Goal: Transaction & Acquisition: Purchase product/service

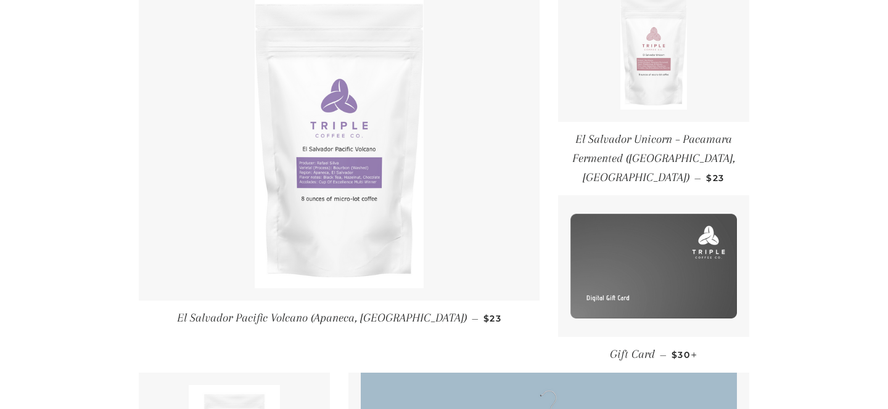
scroll to position [318, 0]
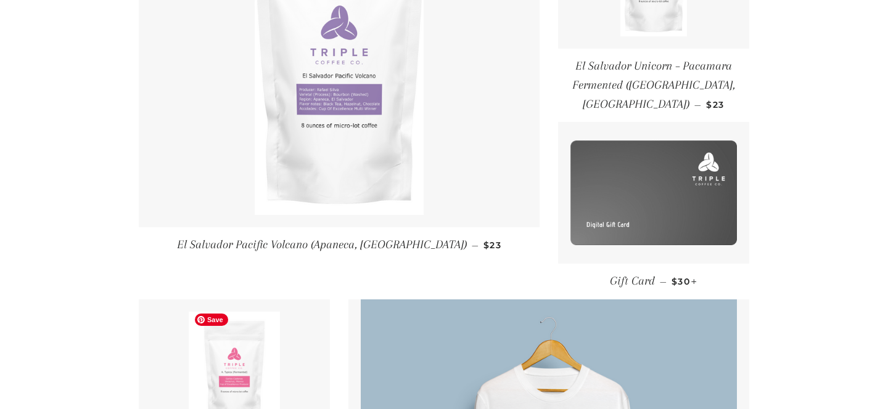
click at [225, 362] on img at bounding box center [234, 370] width 91 height 117
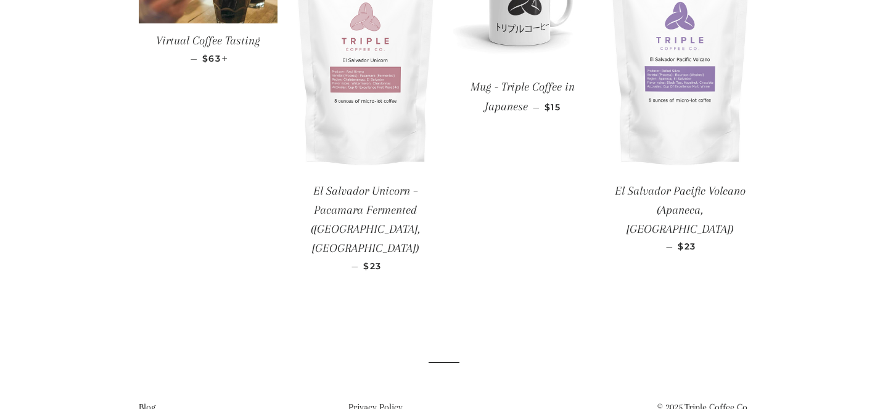
scroll to position [1014, 0]
click at [364, 123] on img at bounding box center [365, 53] width 139 height 242
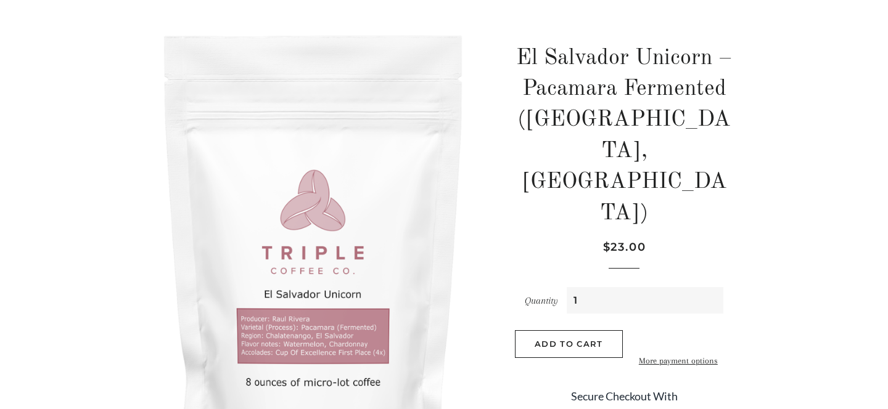
scroll to position [163, 0]
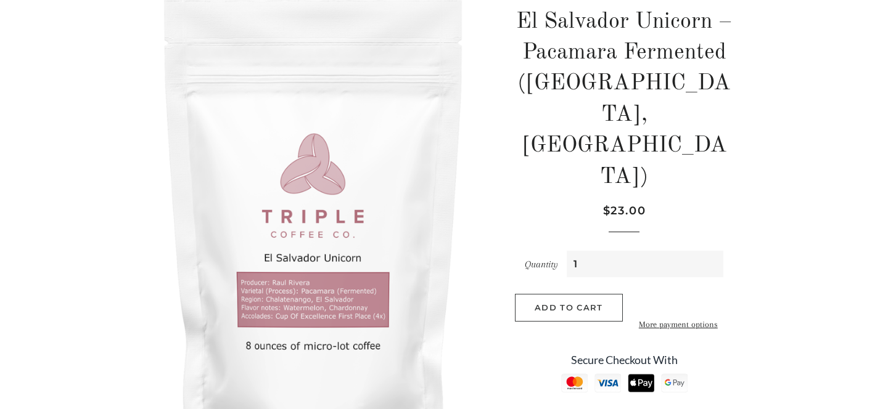
click at [564, 294] on button "Add to Cart" at bounding box center [569, 307] width 108 height 27
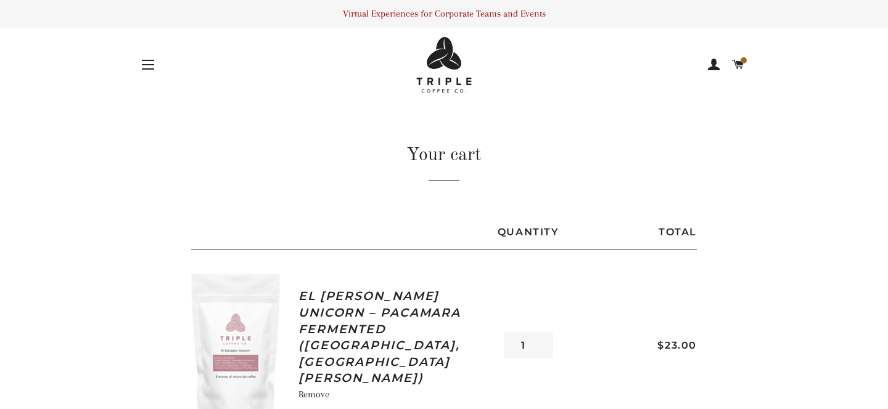
scroll to position [20, 0]
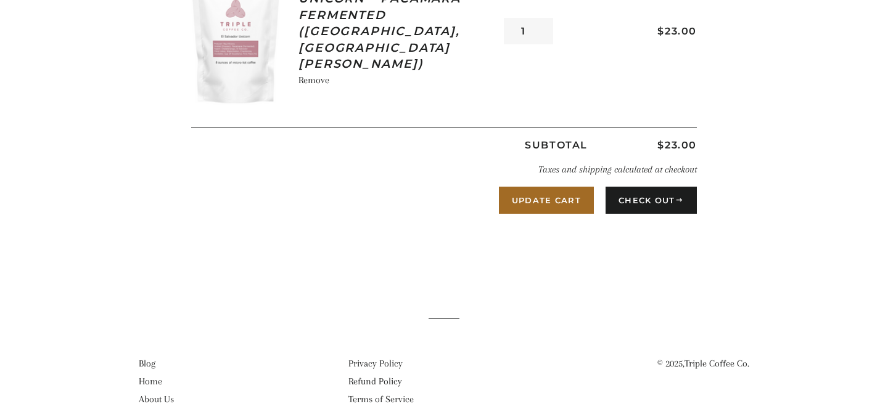
scroll to position [316, 0]
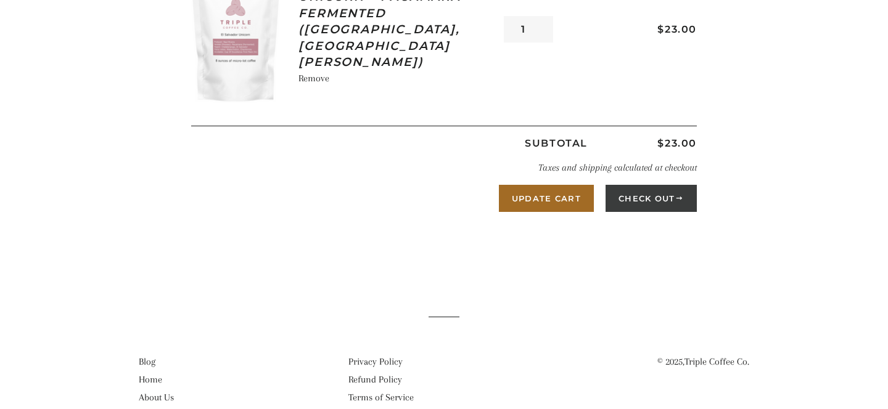
click at [646, 196] on button "Check Out" at bounding box center [651, 198] width 91 height 27
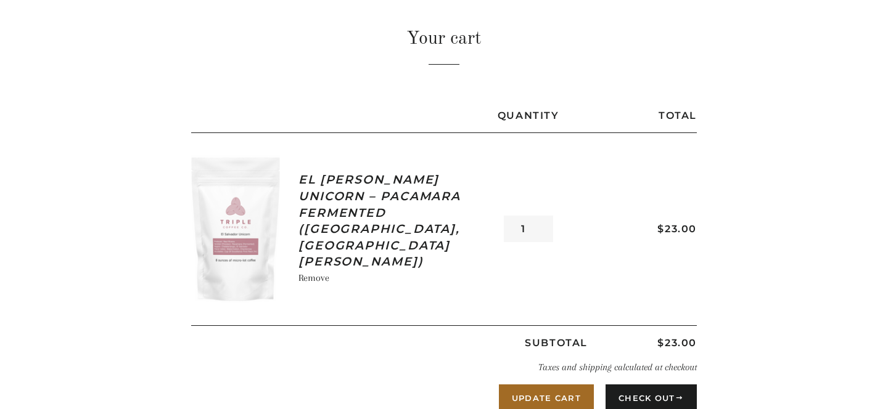
scroll to position [127, 0]
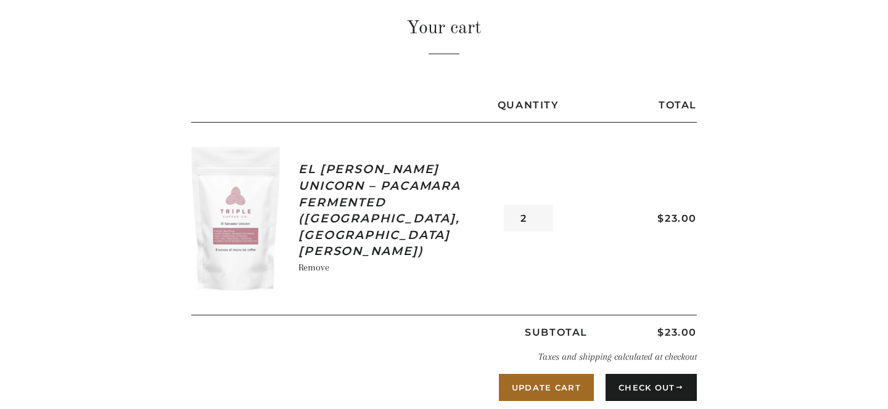
type input "2"
click at [542, 216] on input "2" at bounding box center [528, 218] width 49 height 27
click at [573, 387] on button "Update Cart" at bounding box center [546, 387] width 95 height 27
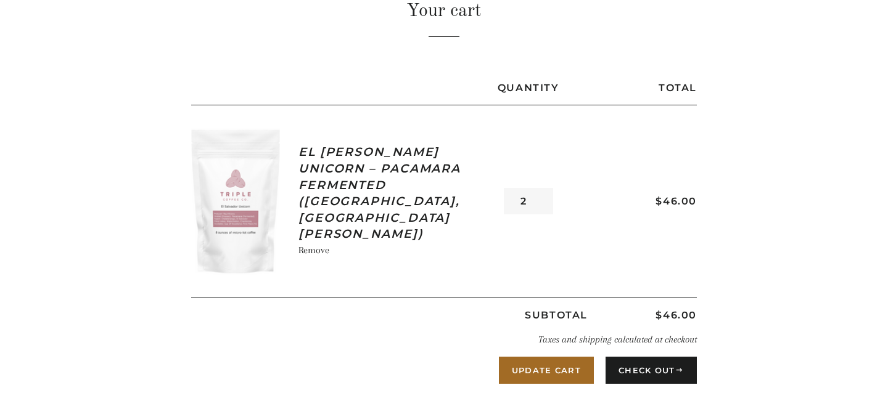
scroll to position [148, 0]
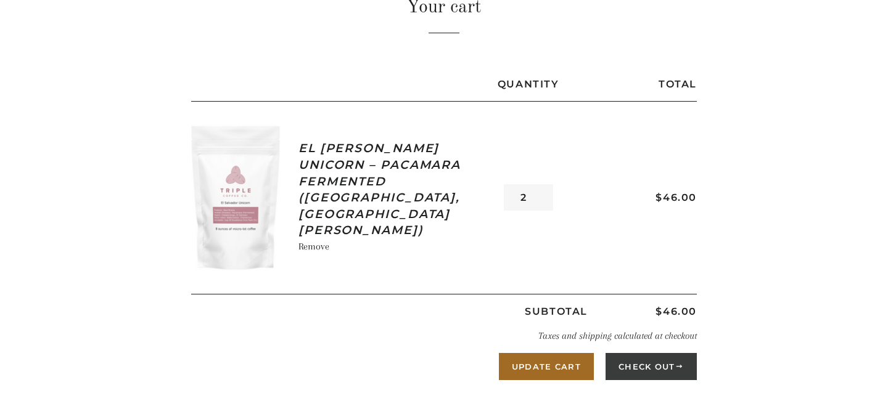
click at [643, 371] on button "Check Out" at bounding box center [651, 366] width 91 height 27
